Goal: Transaction & Acquisition: Download file/media

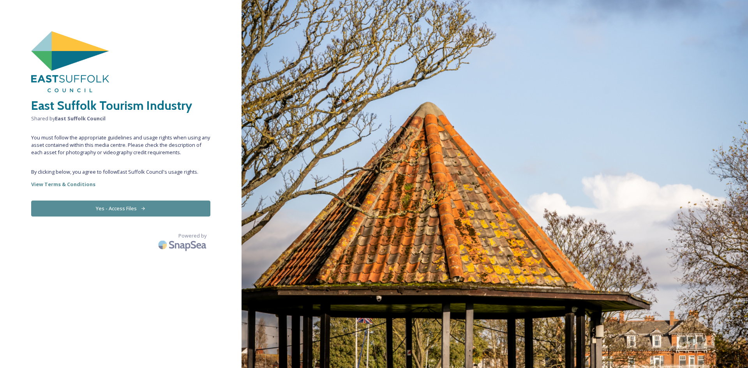
click at [173, 210] on button "Yes - Access Files" at bounding box center [120, 209] width 179 height 16
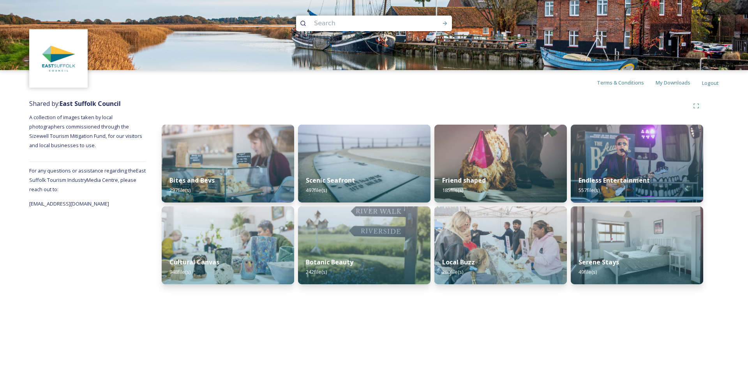
click at [324, 24] on input at bounding box center [363, 23] width 107 height 17
type input "aldeburgh"
click at [443, 21] on icon at bounding box center [445, 23] width 6 height 6
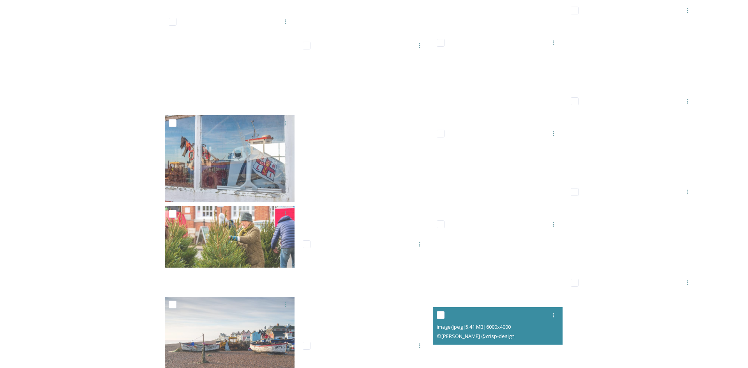
scroll to position [9161, 0]
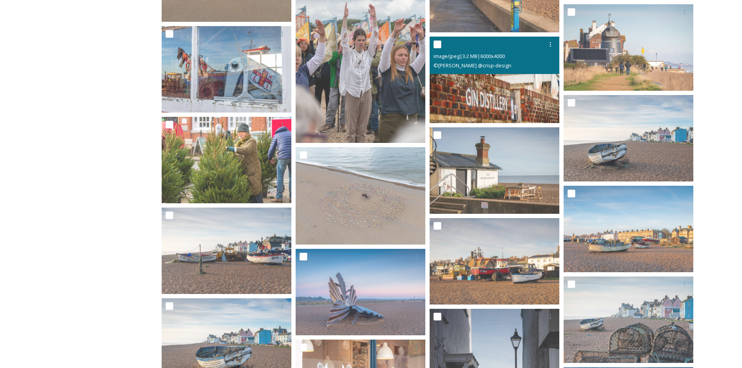
click at [512, 101] on img at bounding box center [495, 80] width 130 height 86
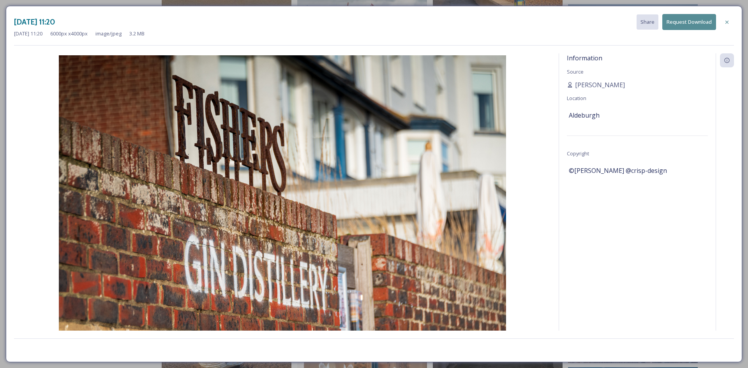
click at [684, 22] on button "Request Download" at bounding box center [689, 22] width 54 height 16
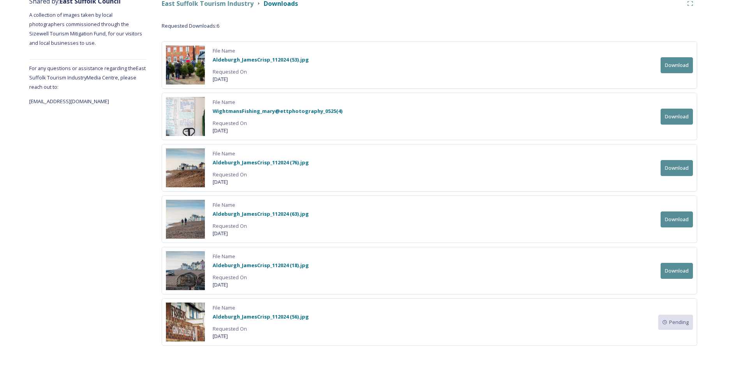
scroll to position [108, 0]
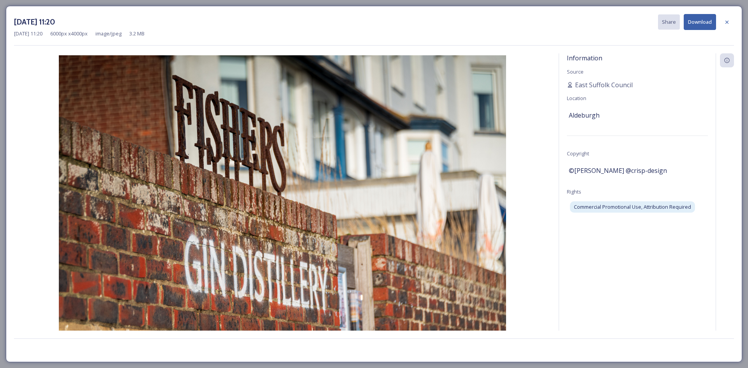
click at [700, 26] on button "Download" at bounding box center [700, 22] width 32 height 16
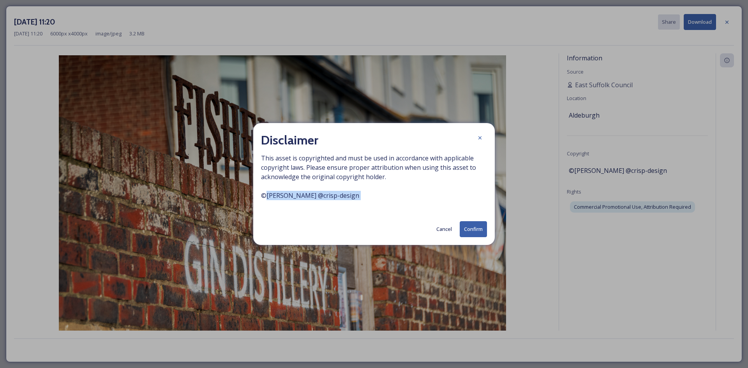
drag, startPoint x: 344, startPoint y: 196, endPoint x: 259, endPoint y: 201, distance: 84.6
click at [259, 201] on div "Disclaimer This asset is copyrighted and must be used in accordance with applic…" at bounding box center [374, 184] width 242 height 122
click at [340, 197] on span "This asset is copyrighted and must be used in accordance with applicable copyri…" at bounding box center [374, 181] width 226 height 56
drag, startPoint x: 344, startPoint y: 196, endPoint x: 262, endPoint y: 199, distance: 82.3
click at [262, 199] on span "This asset is copyrighted and must be used in accordance with applicable copyri…" at bounding box center [374, 181] width 226 height 56
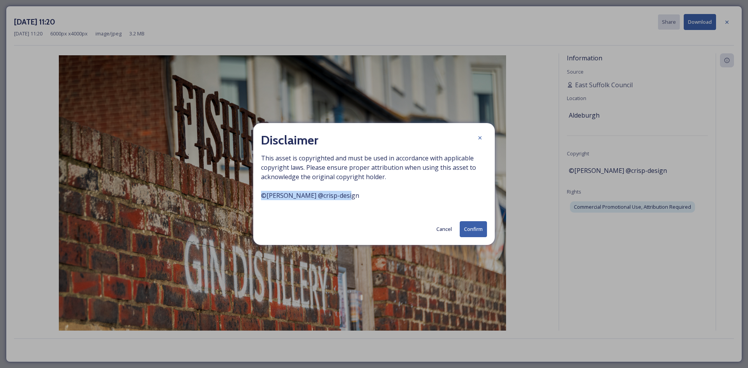
copy span "© [PERSON_NAME] @crisp-design"
click at [473, 229] on button "Confirm" at bounding box center [473, 229] width 27 height 16
